Goal: Task Accomplishment & Management: Use online tool/utility

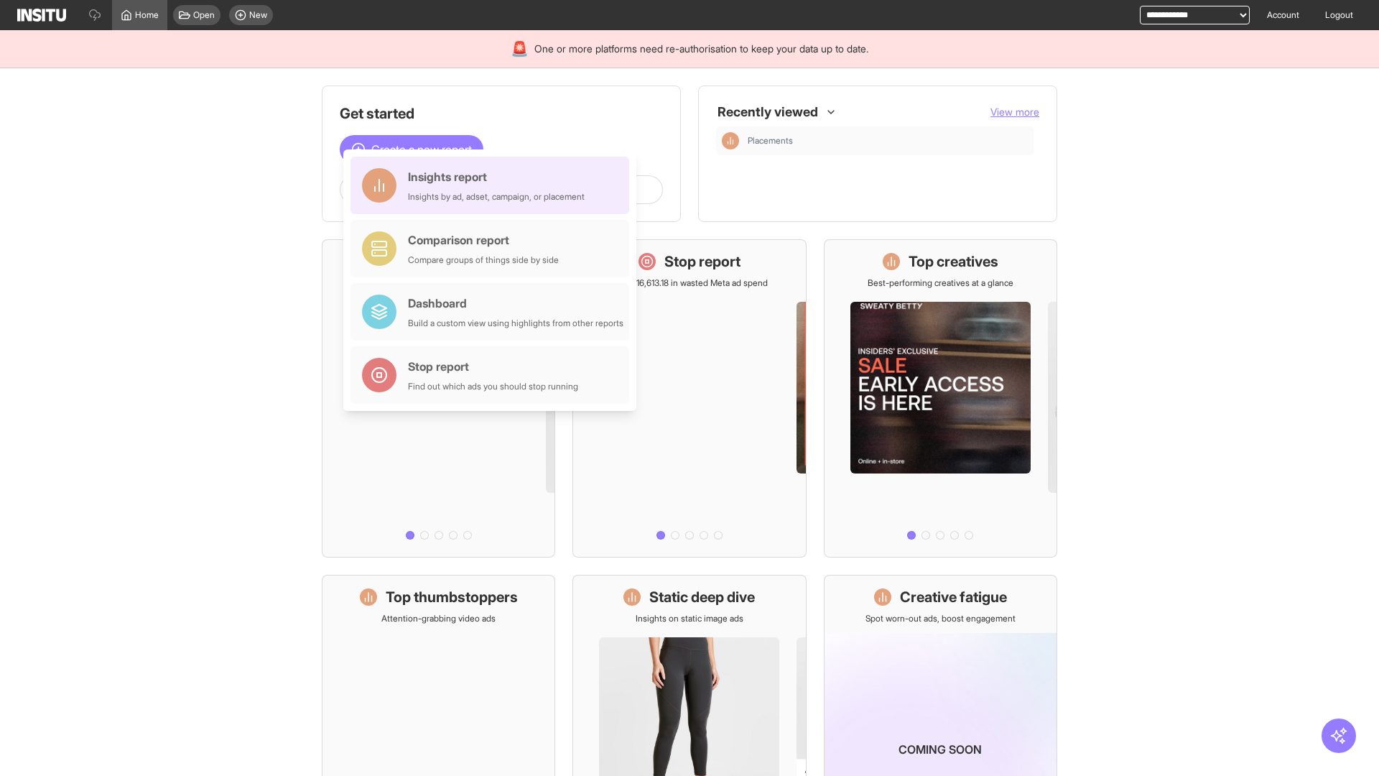
click at [493, 185] on div "Insights report Insights by ad, adset, campaign, or placement" at bounding box center [496, 185] width 177 height 34
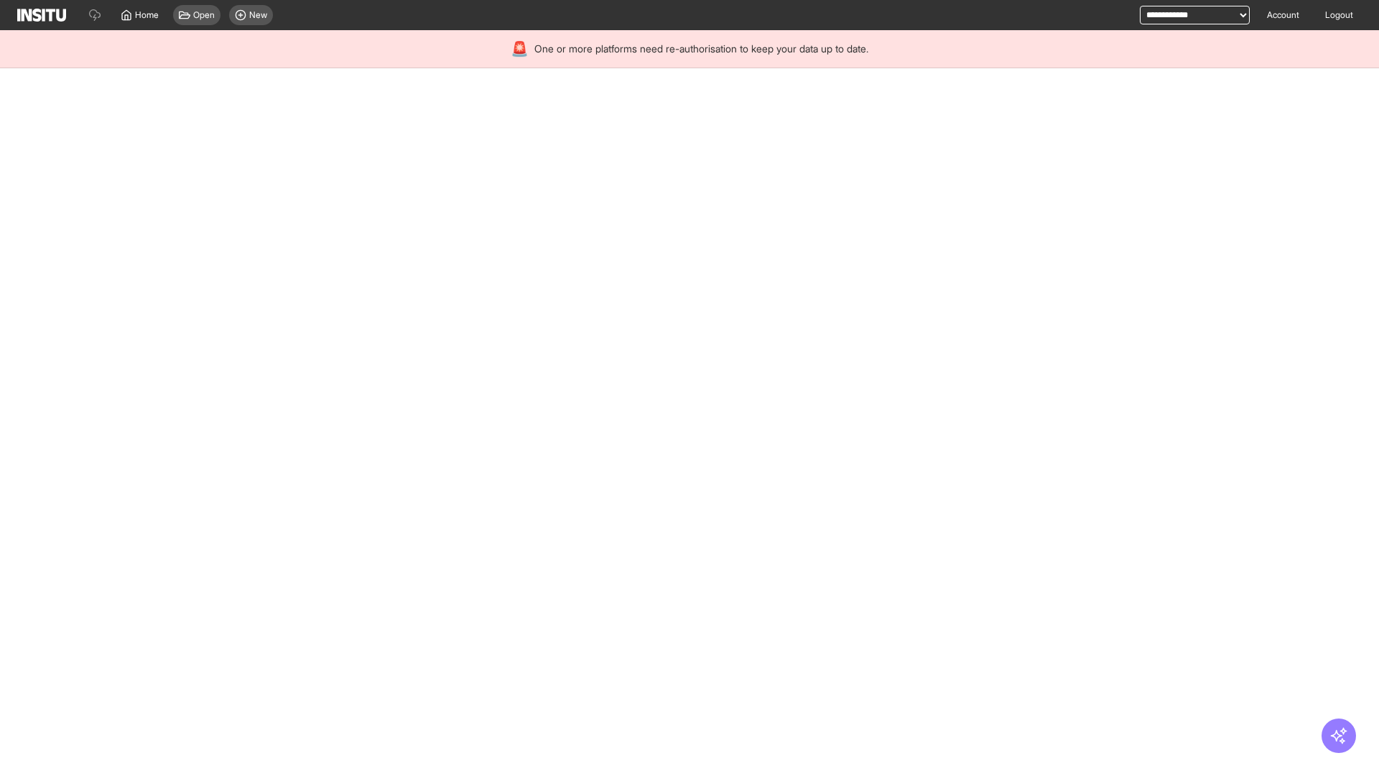
select select "**"
